Goal: Task Accomplishment & Management: Manage account settings

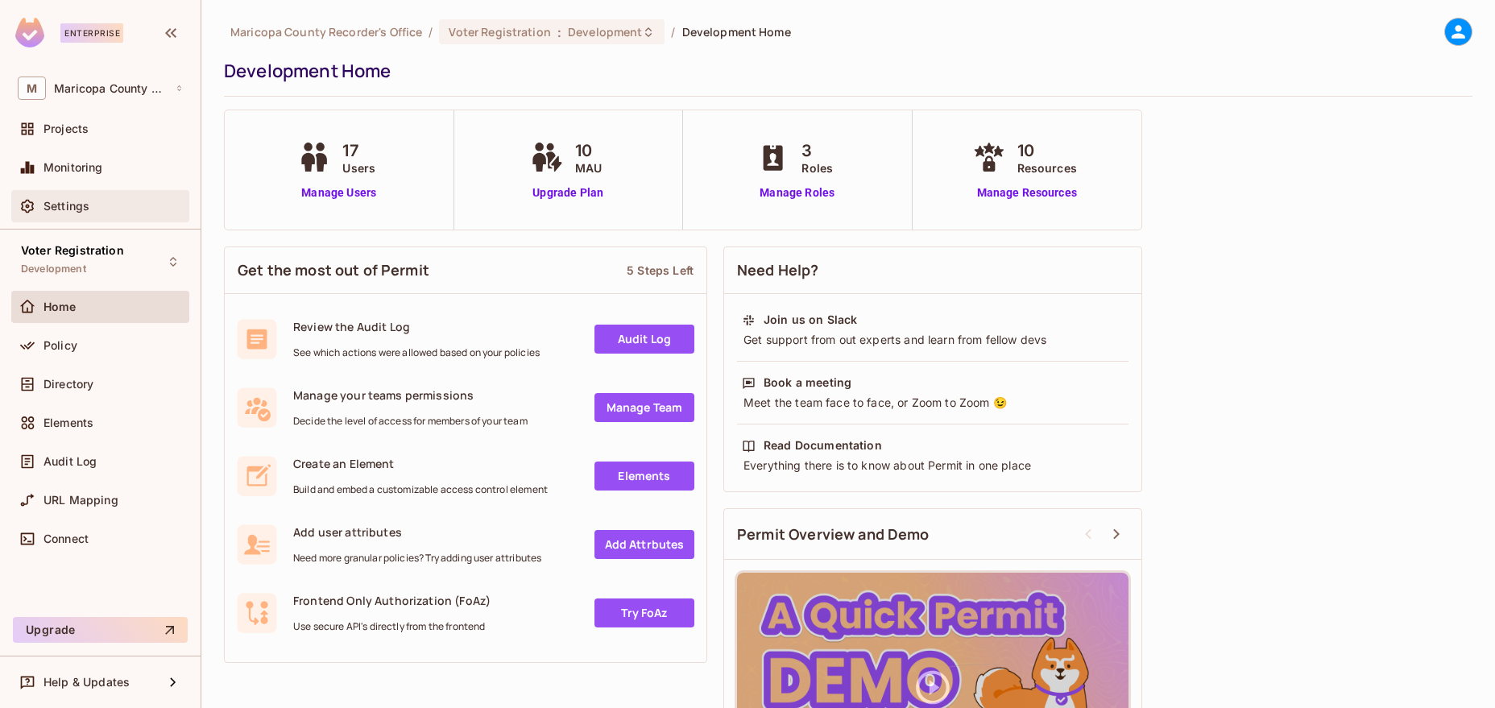
click at [60, 205] on span "Settings" at bounding box center [66, 206] width 46 height 13
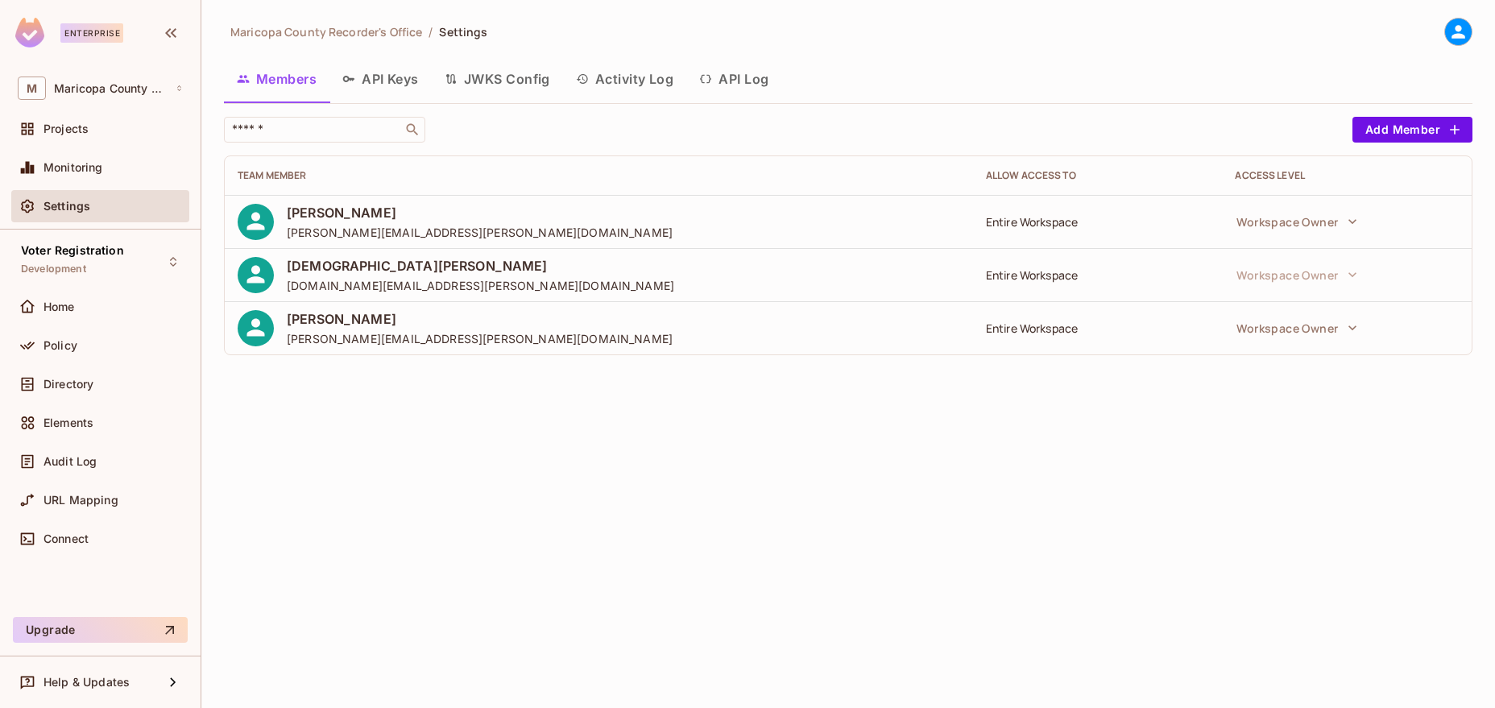
click at [1004, 314] on td "Entire Workspace" at bounding box center [1098, 327] width 250 height 53
click at [90, 139] on div "Projects" at bounding box center [100, 128] width 165 height 19
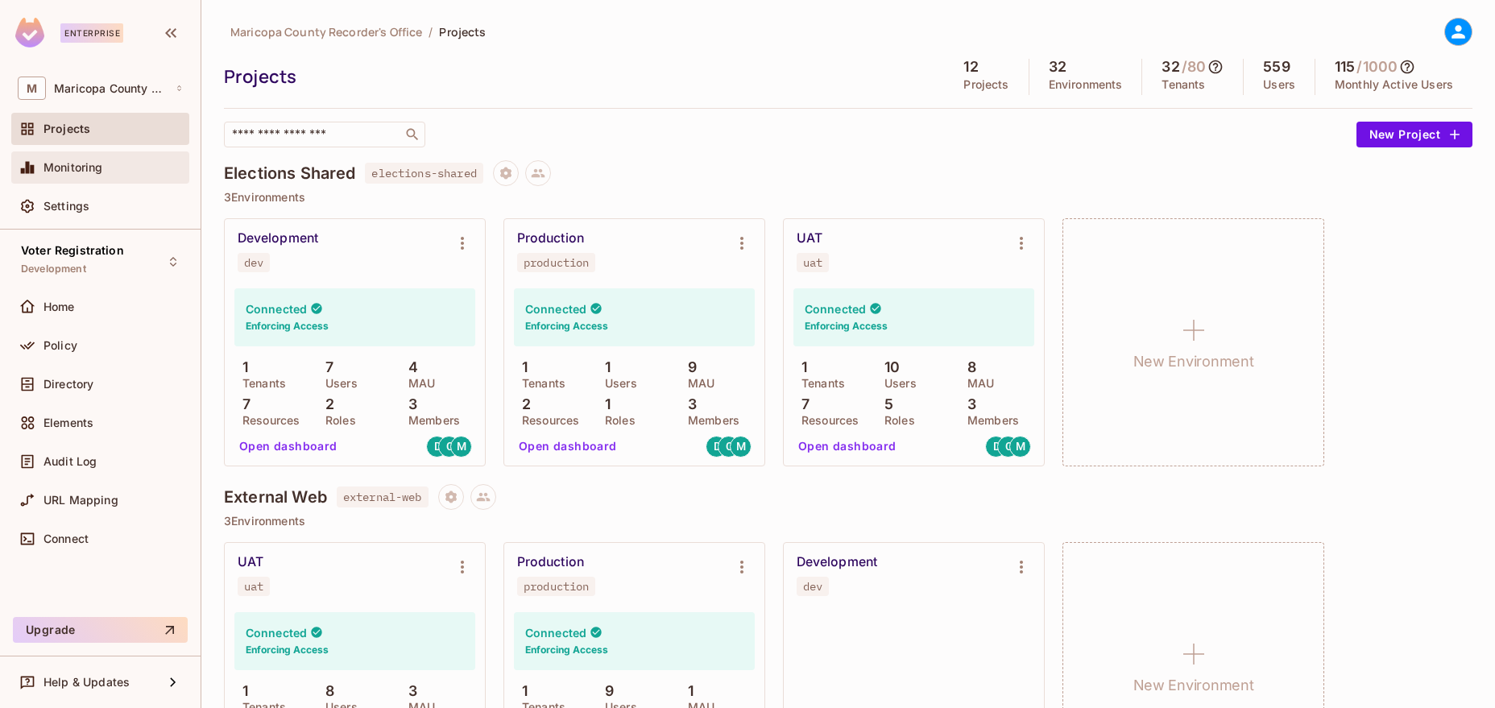
click at [74, 172] on span "Monitoring" at bounding box center [73, 167] width 60 height 13
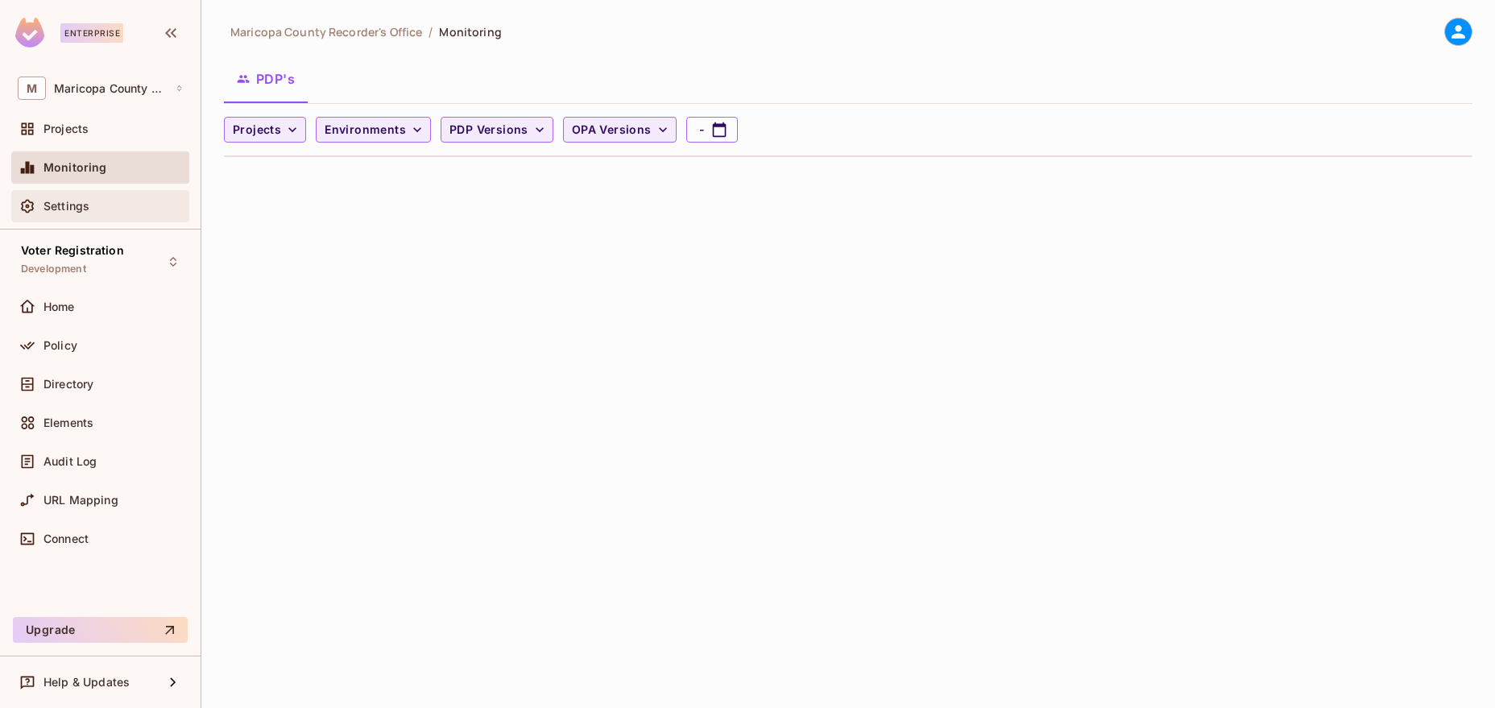
click at [92, 204] on div "Settings" at bounding box center [112, 206] width 139 height 13
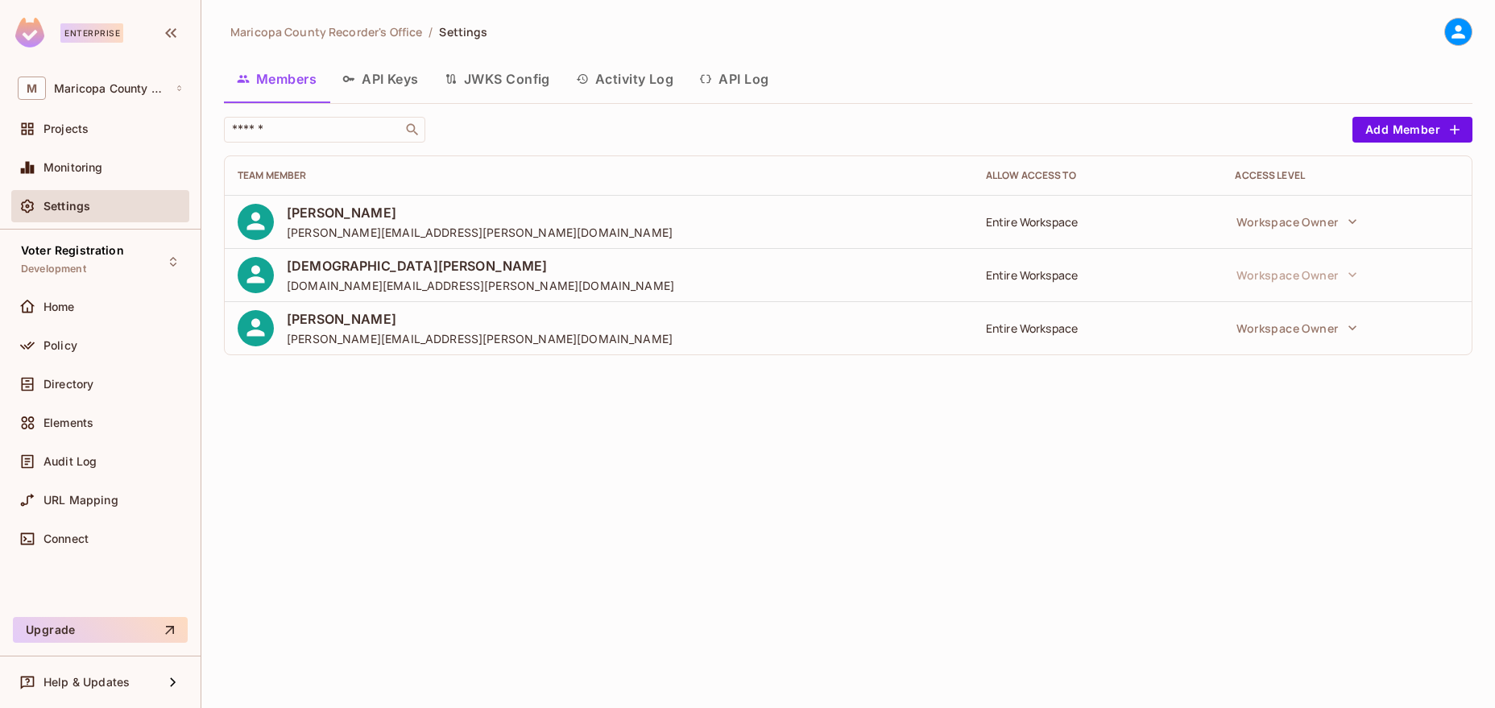
click at [1015, 222] on div "Entire Workspace" at bounding box center [1098, 221] width 224 height 15
drag, startPoint x: 1022, startPoint y: 331, endPoint x: 629, endPoint y: 304, distance: 393.9
click at [1021, 331] on div "Entire Workspace" at bounding box center [1098, 328] width 224 height 15
click at [1349, 331] on icon "button" at bounding box center [1352, 328] width 16 height 16
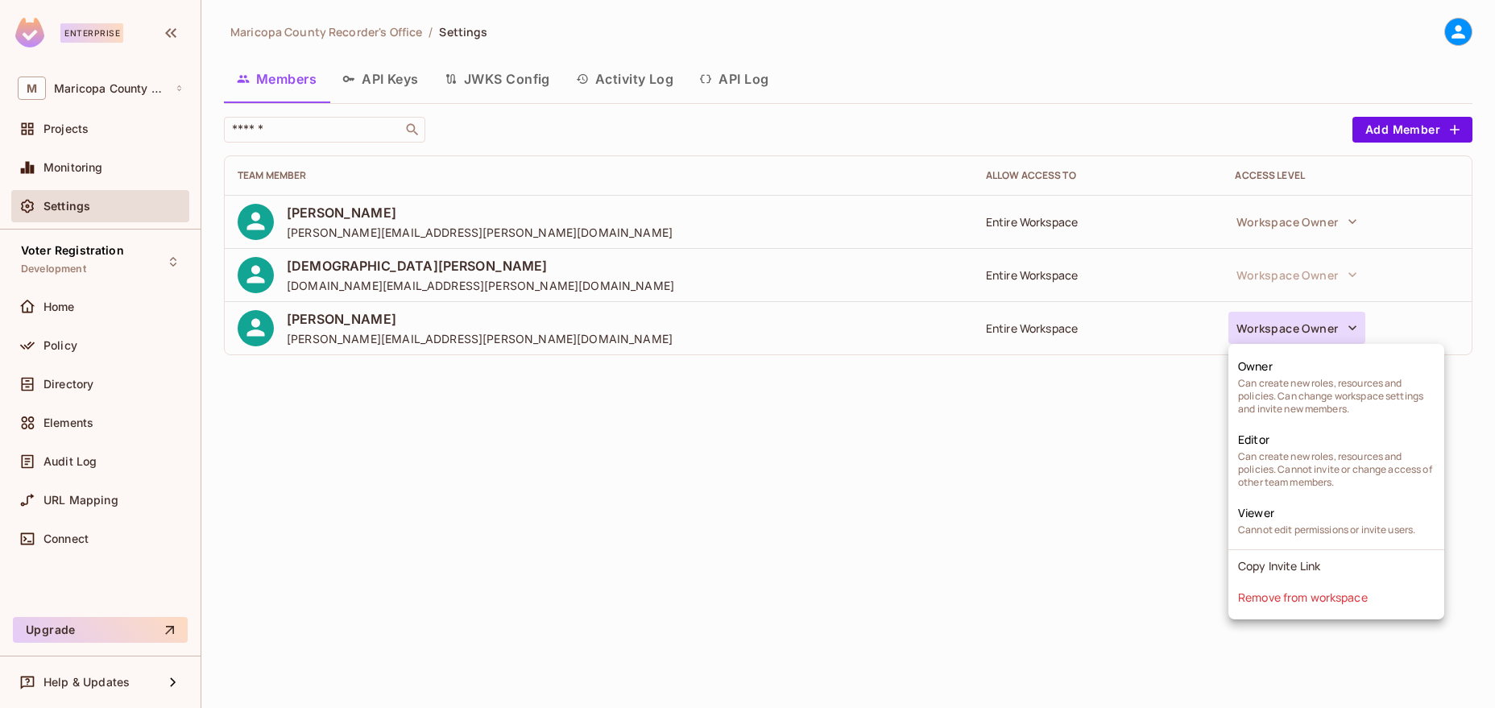
click at [651, 460] on div at bounding box center [747, 354] width 1495 height 708
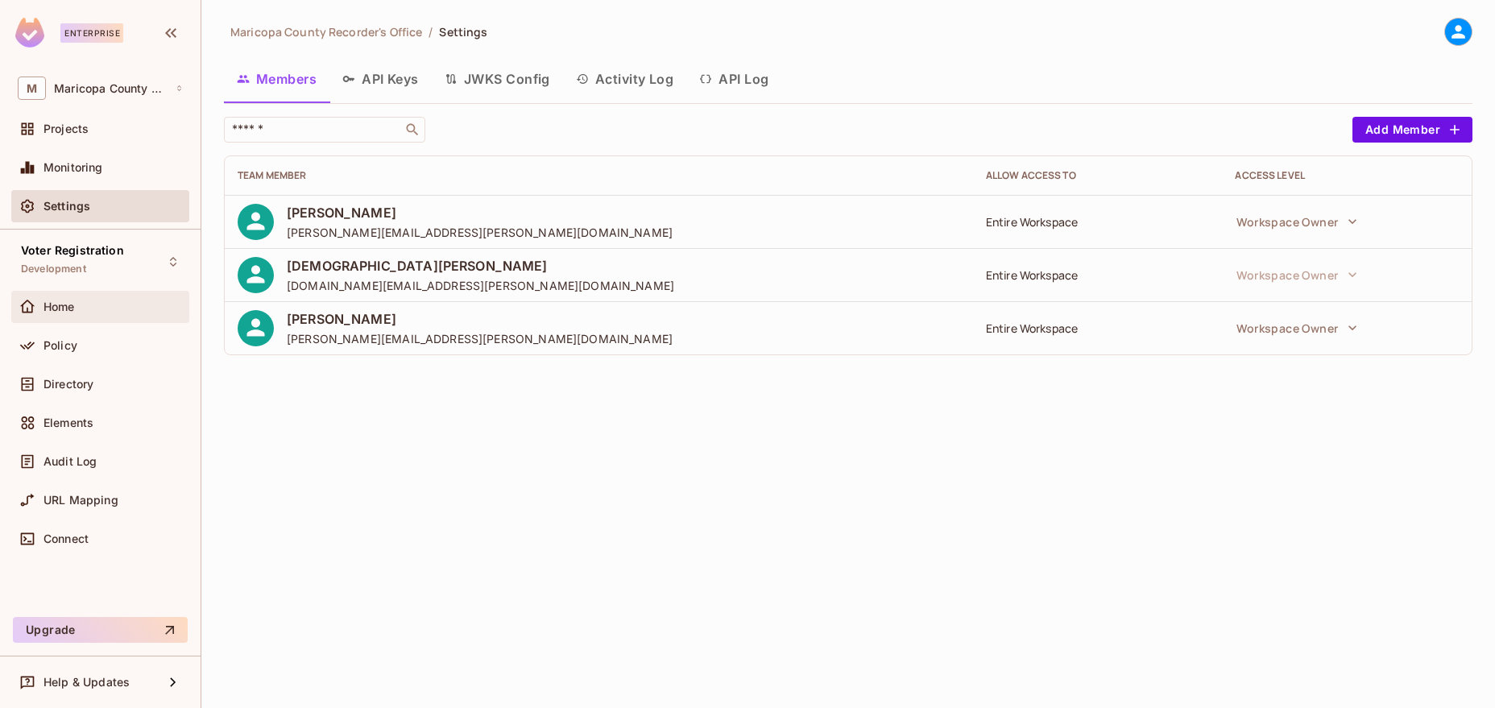
click at [95, 300] on div "Home" at bounding box center [112, 306] width 139 height 13
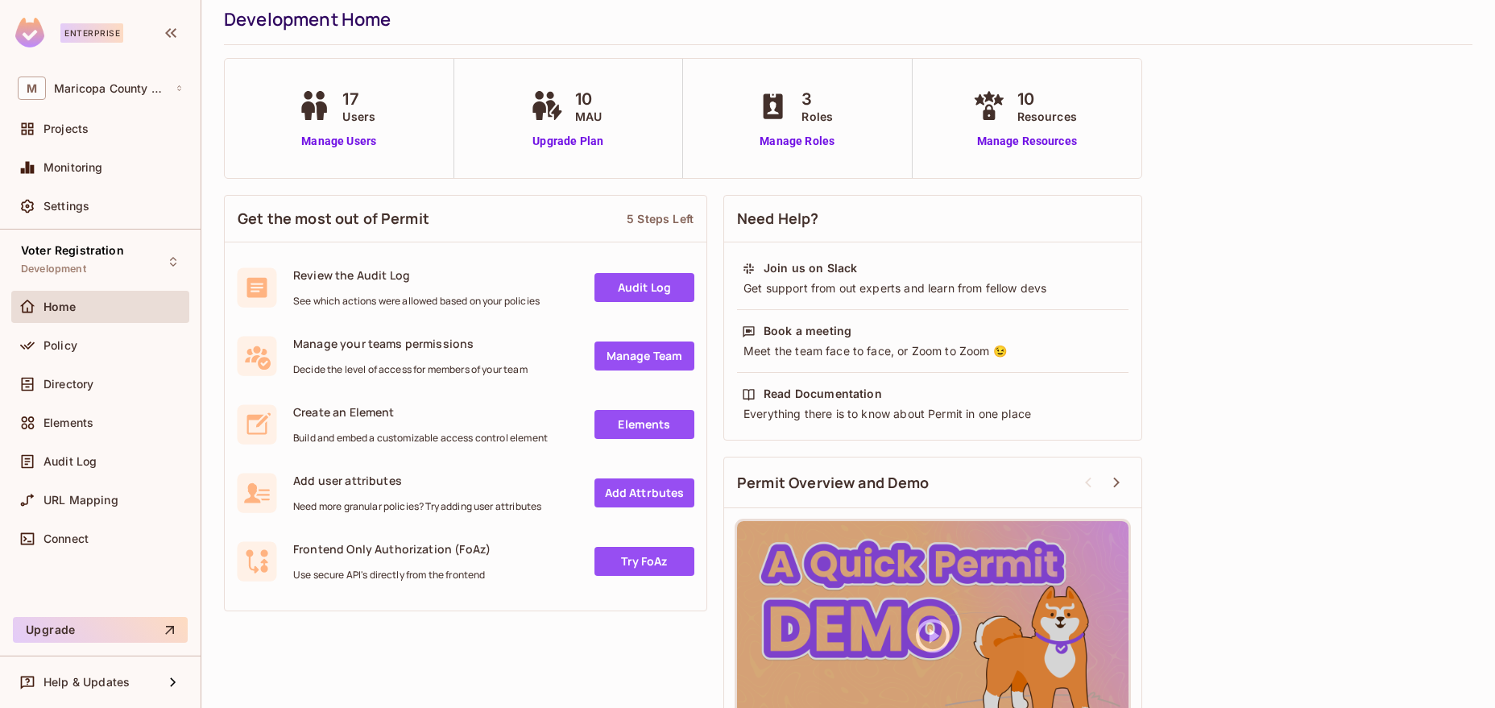
scroll to position [92, 0]
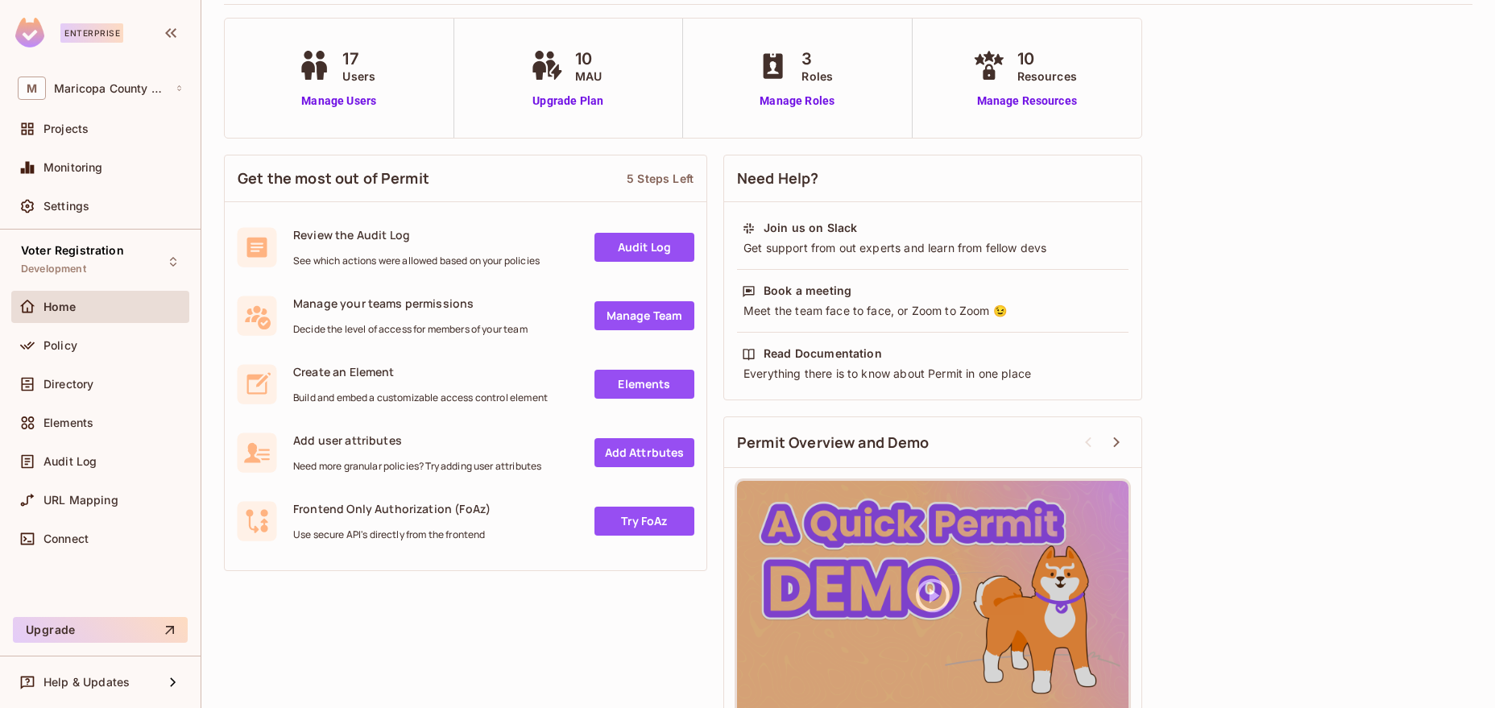
click at [627, 320] on link "Manage Team" at bounding box center [644, 315] width 100 height 29
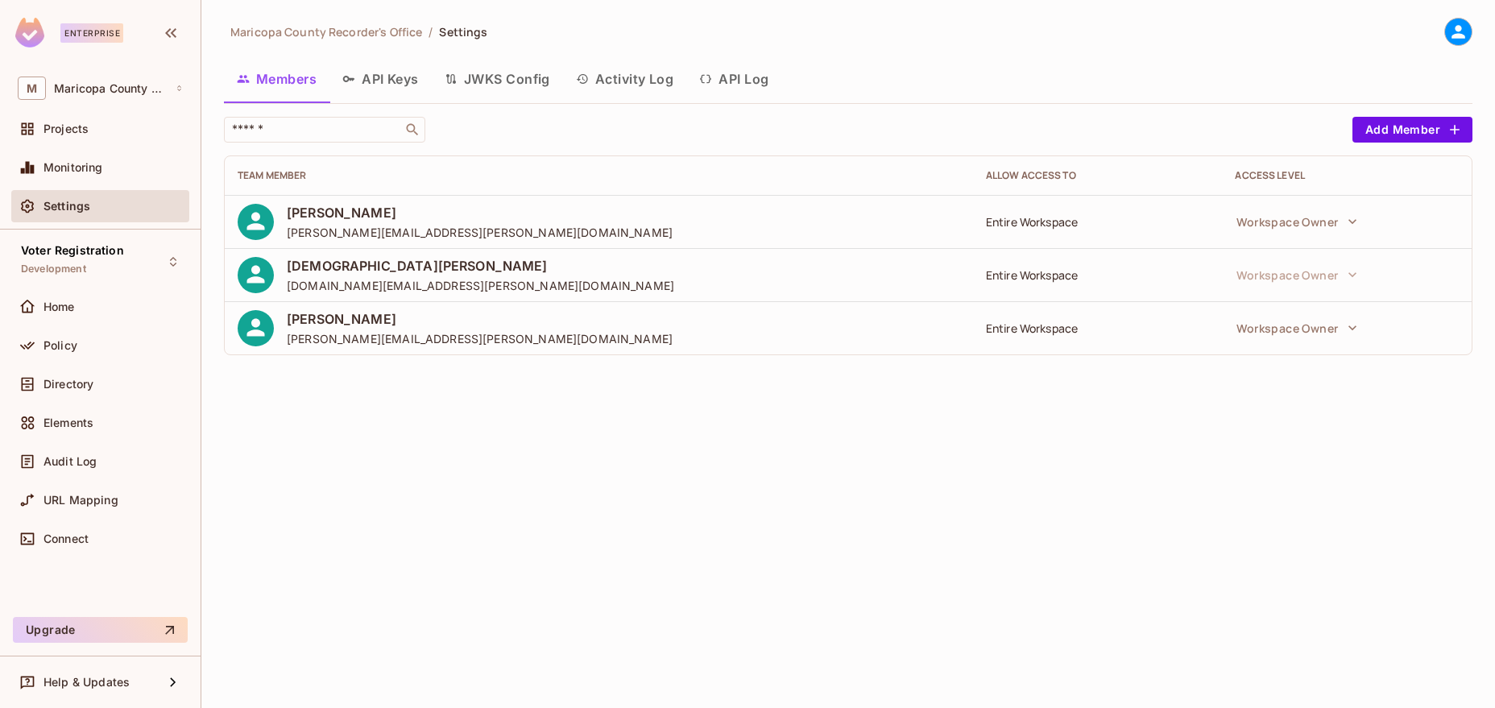
click at [619, 81] on button "Activity Log" at bounding box center [625, 79] width 124 height 40
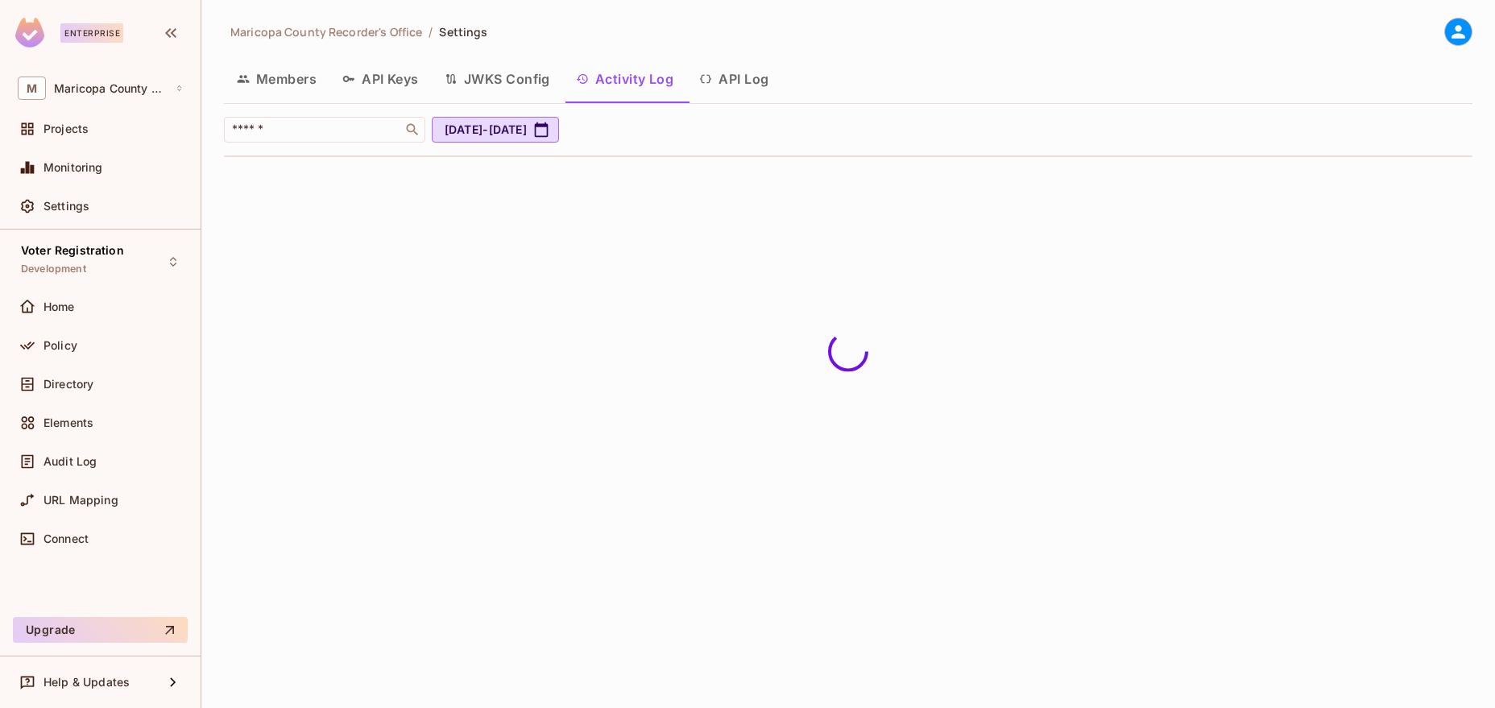
click at [274, 80] on button "Members" at bounding box center [276, 79] width 105 height 40
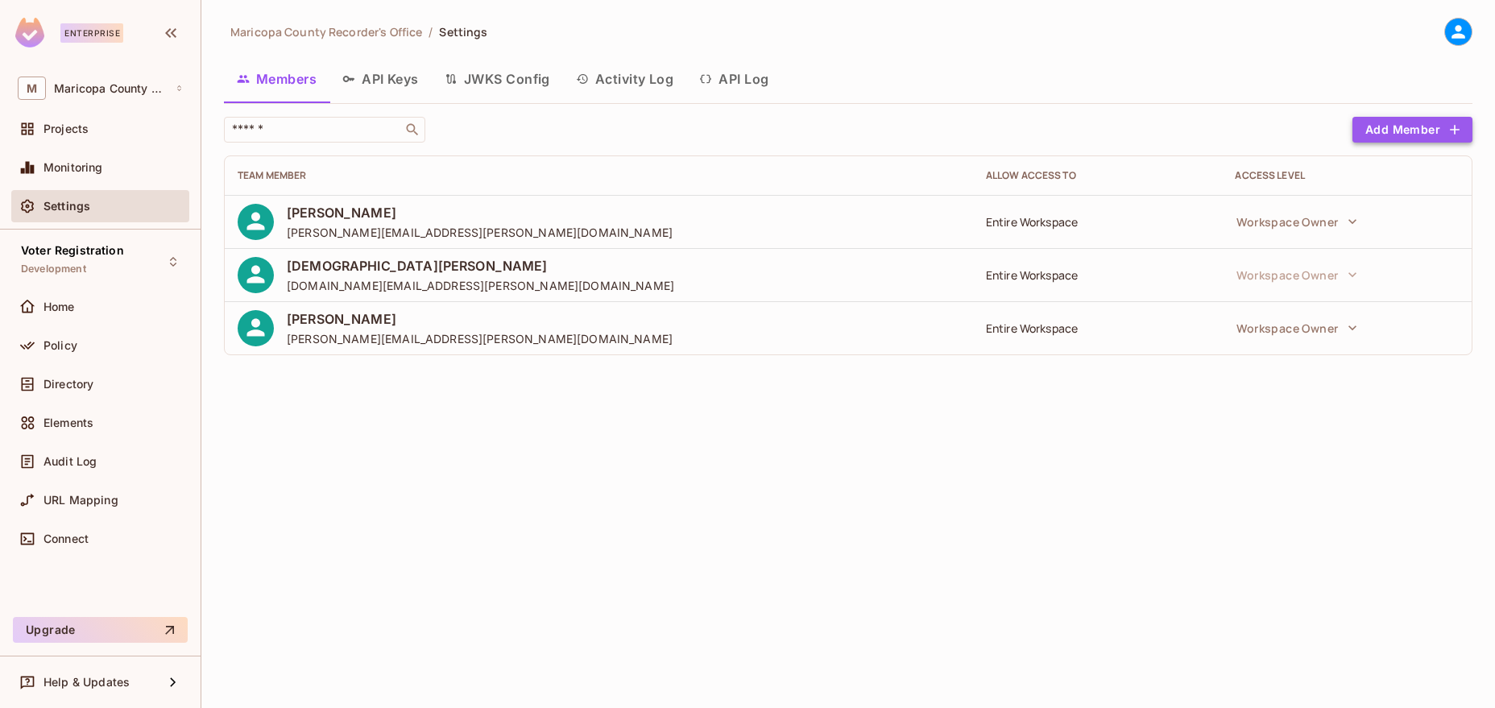
click at [1413, 131] on button "Add Member" at bounding box center [1412, 130] width 120 height 26
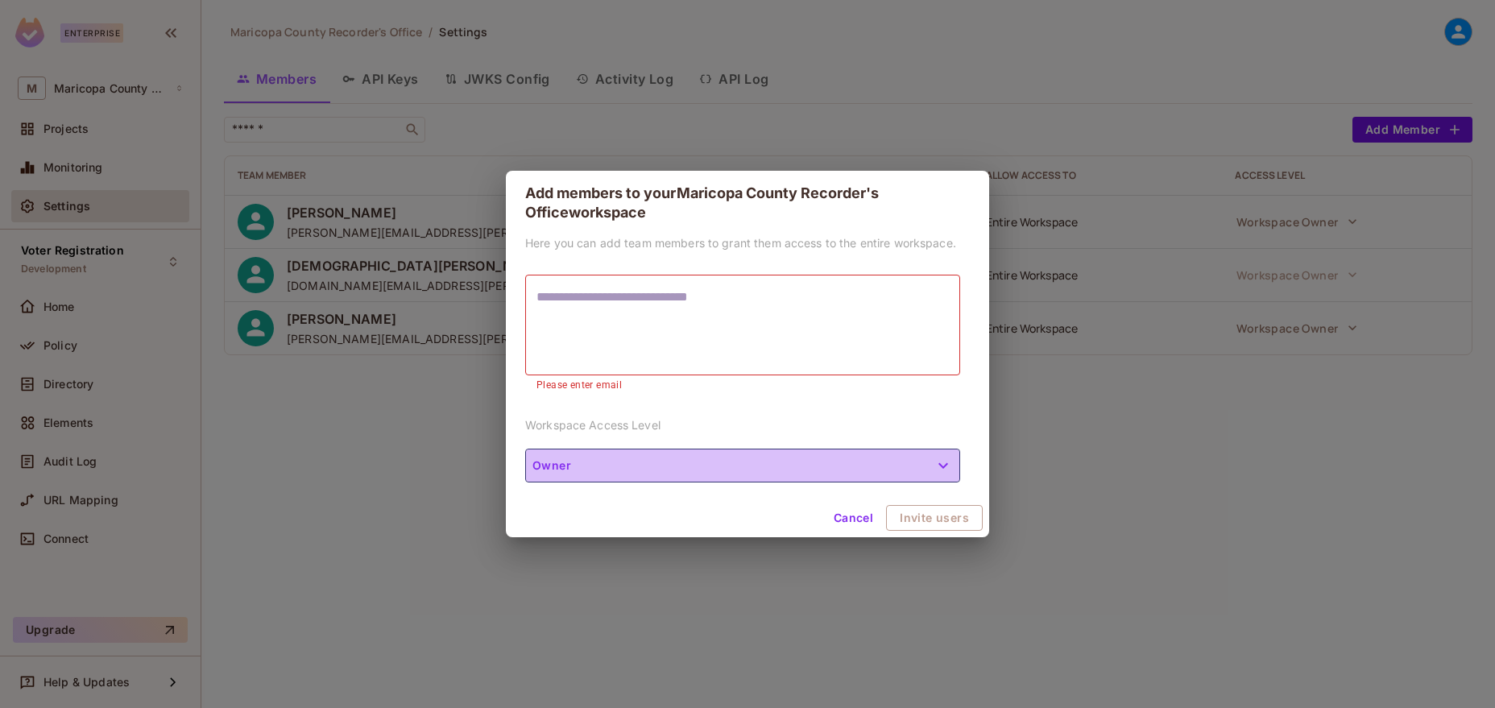
click at [943, 461] on icon "button" at bounding box center [942, 465] width 19 height 19
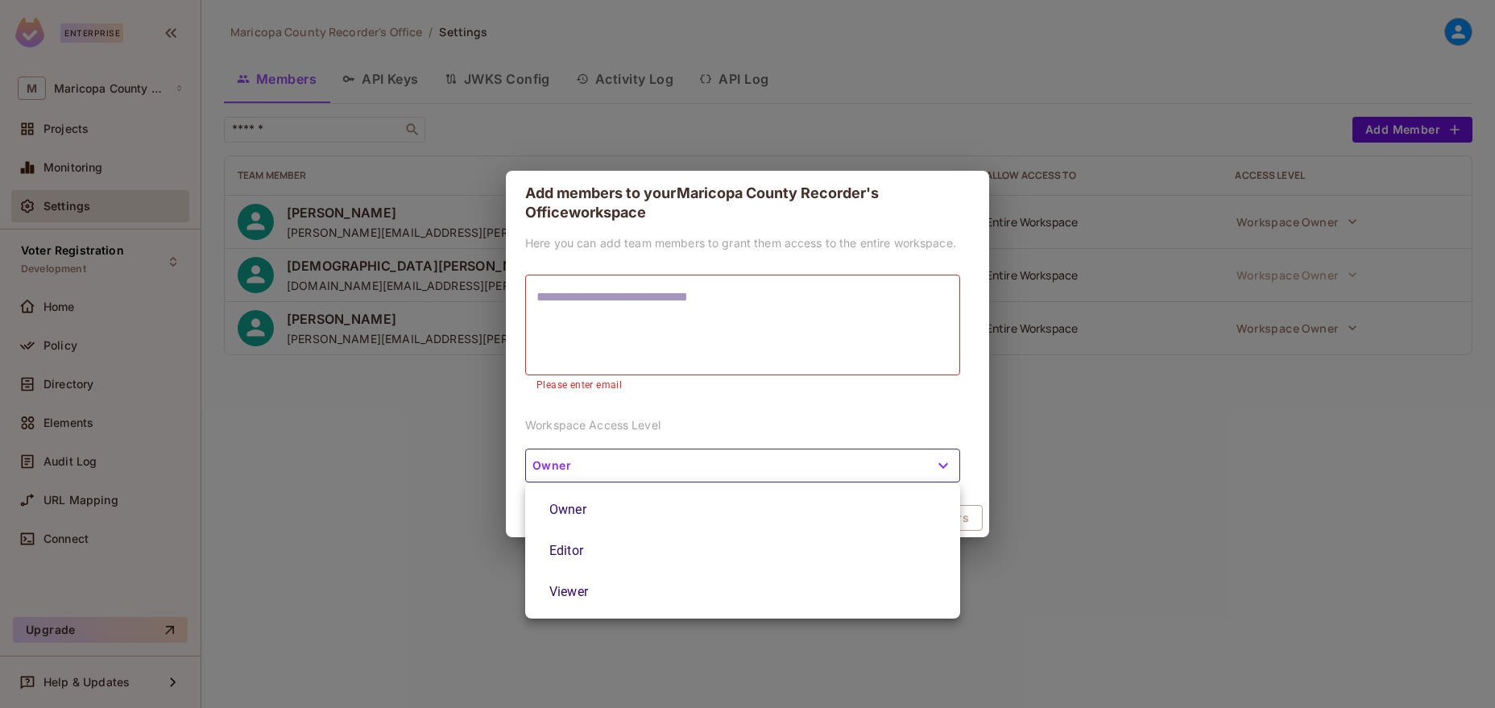
click at [946, 461] on div at bounding box center [747, 354] width 1495 height 708
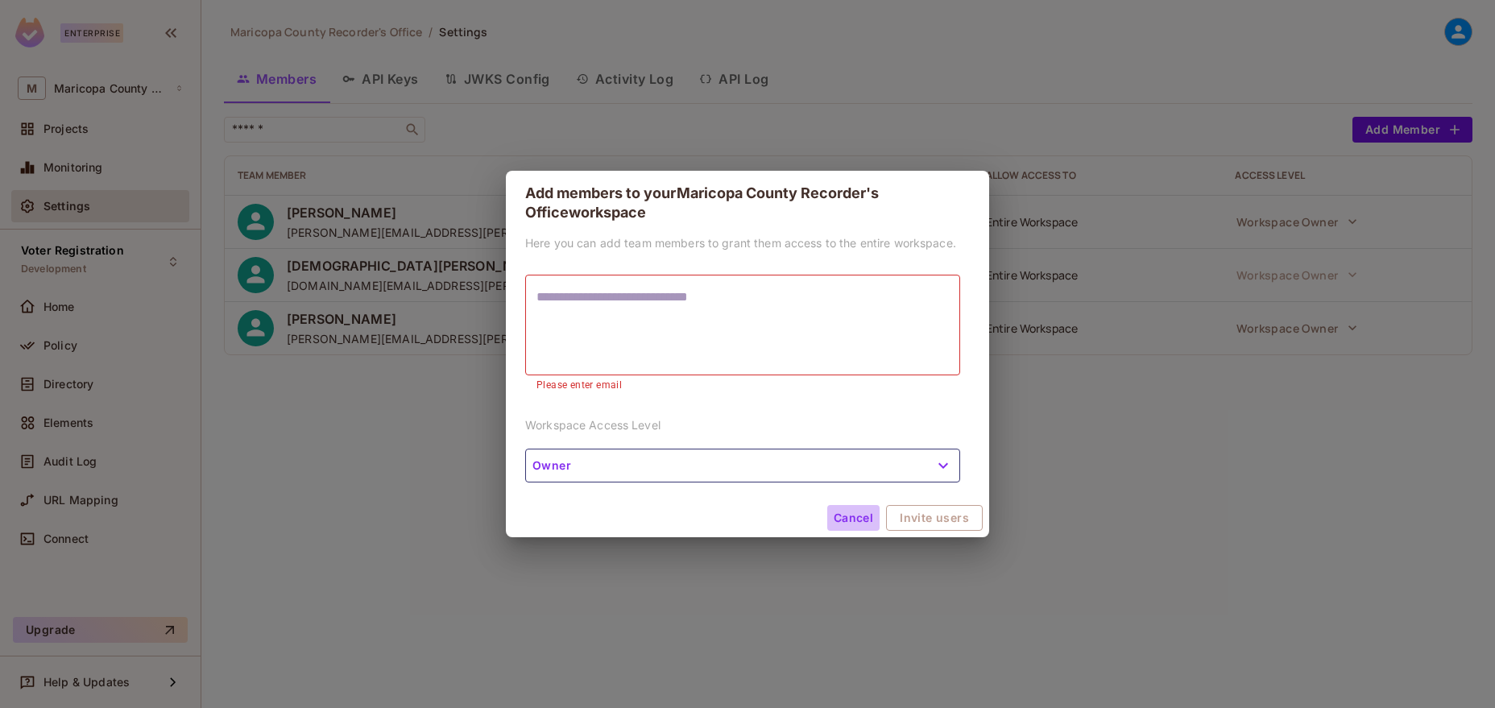
click at [858, 517] on button "Cancel" at bounding box center [853, 518] width 52 height 26
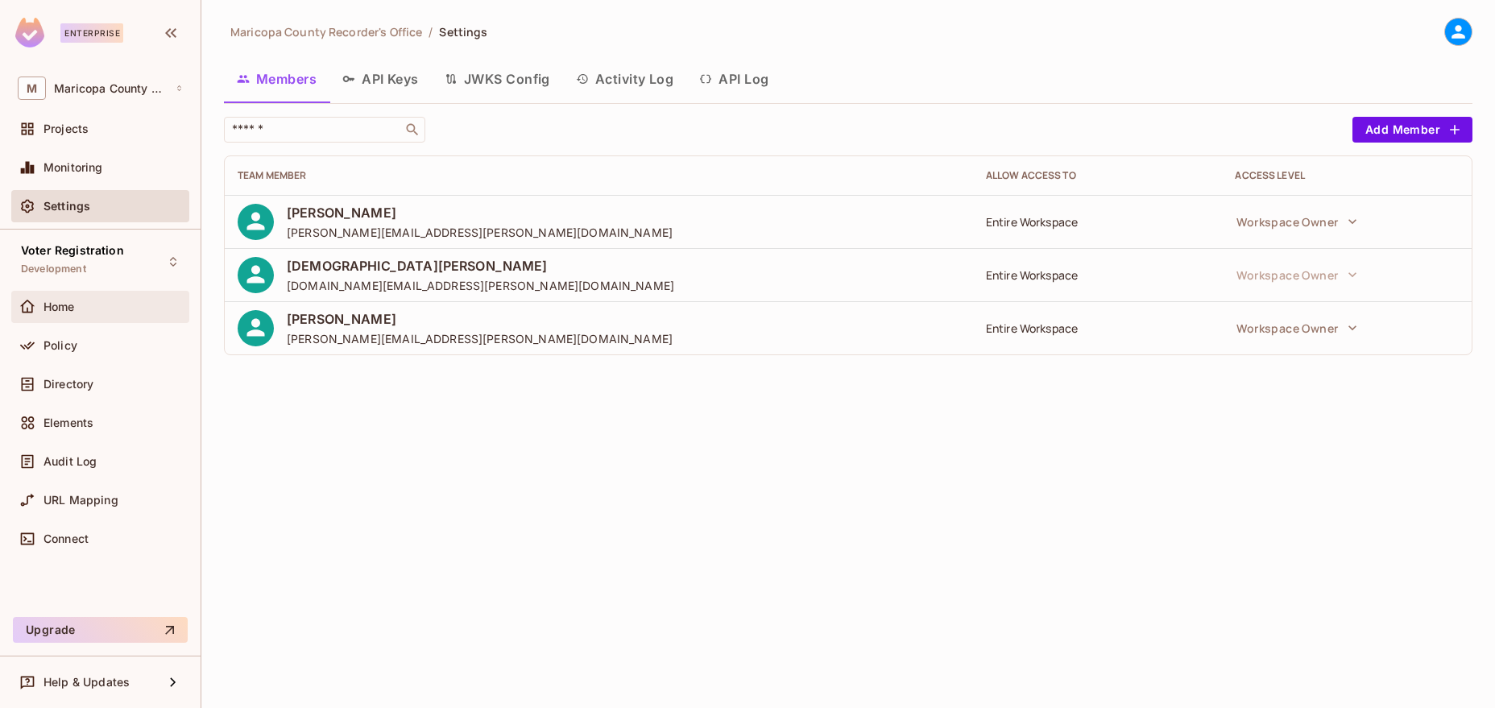
click at [73, 305] on span "Home" at bounding box center [58, 306] width 31 height 13
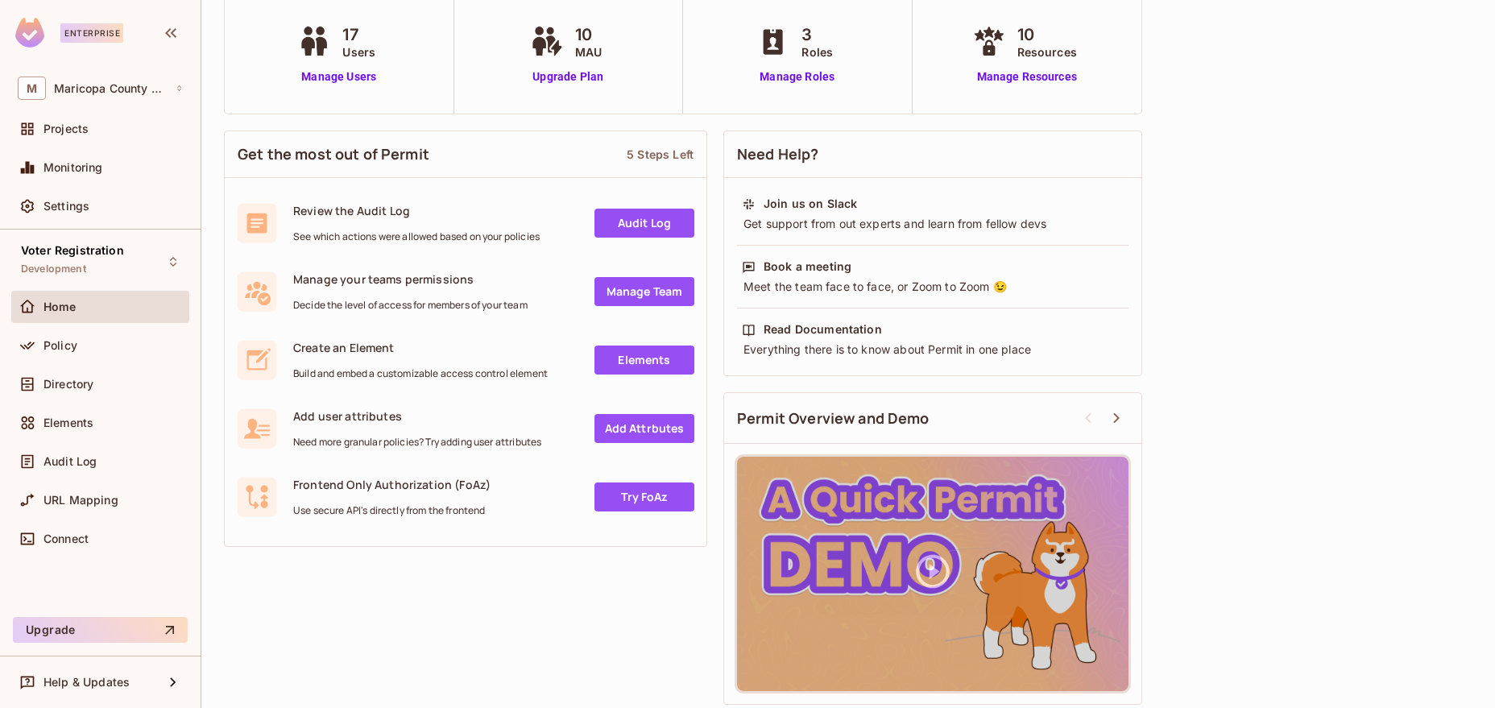
scroll to position [121, 0]
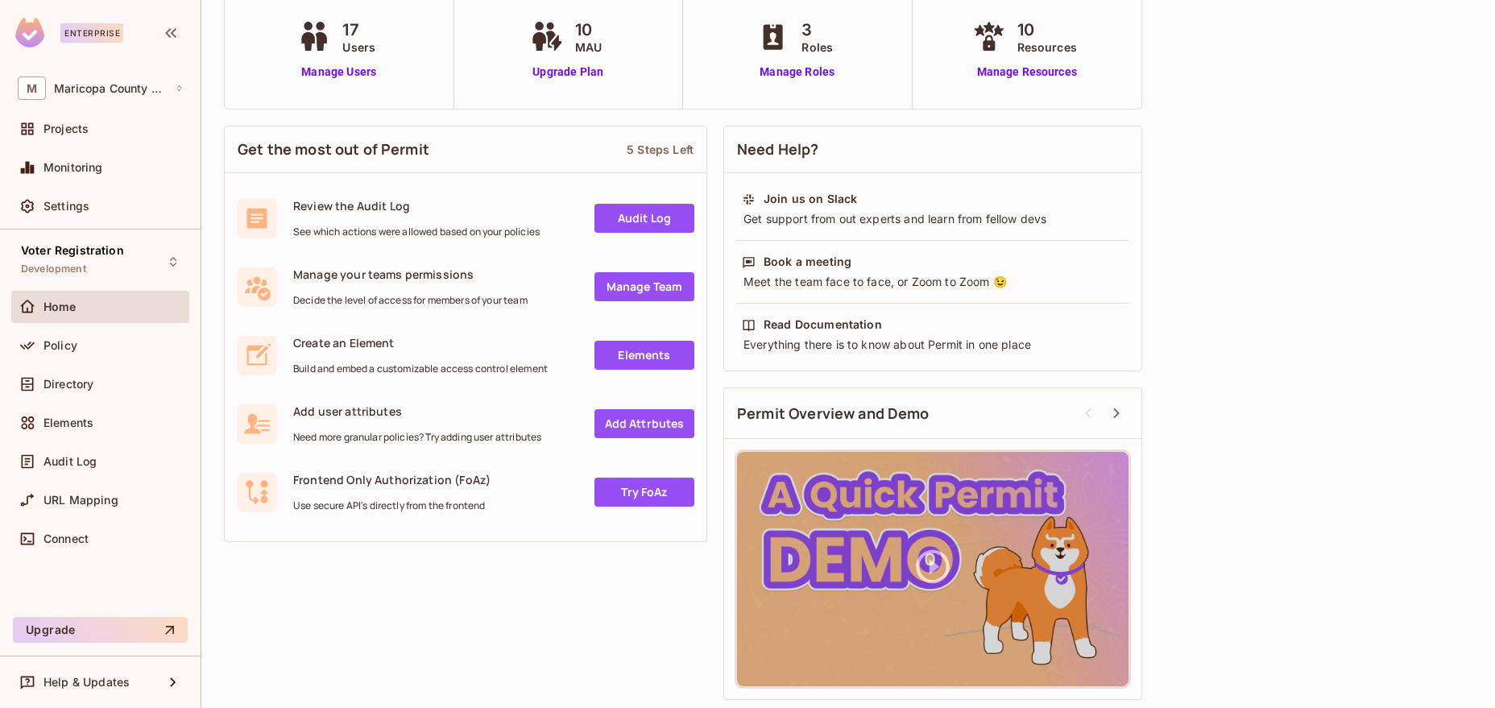
drag, startPoint x: 1317, startPoint y: 449, endPoint x: 1303, endPoint y: 449, distance: 14.5
click at [1317, 449] on div "Get the most out of Permit 5 Steps Left Review the Audit Log See which actions …" at bounding box center [848, 413] width 1248 height 590
